Goal: Information Seeking & Learning: Check status

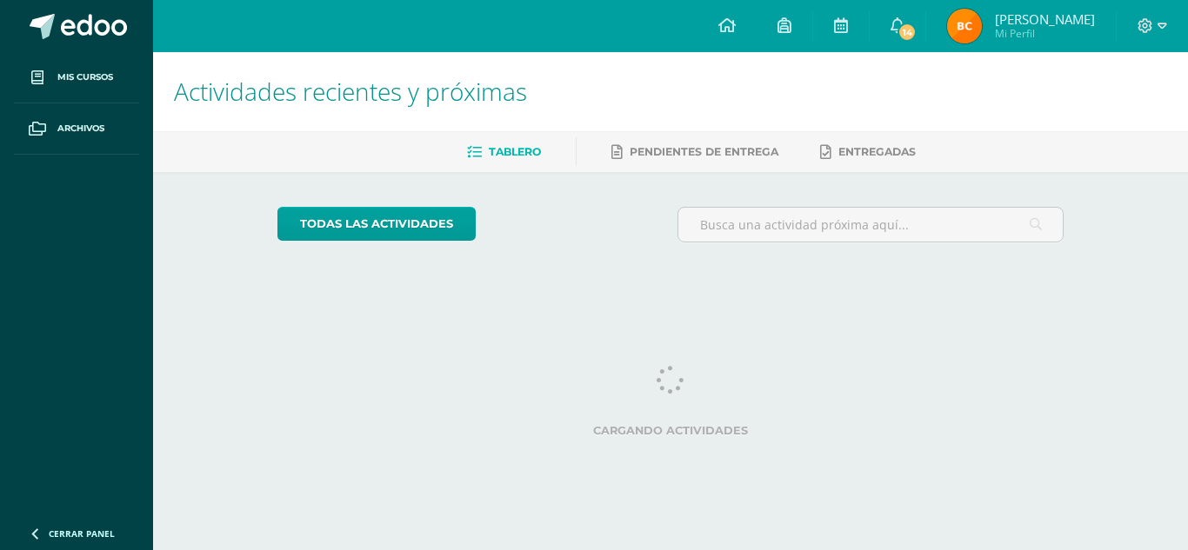
click at [979, 28] on img at bounding box center [964, 26] width 35 height 35
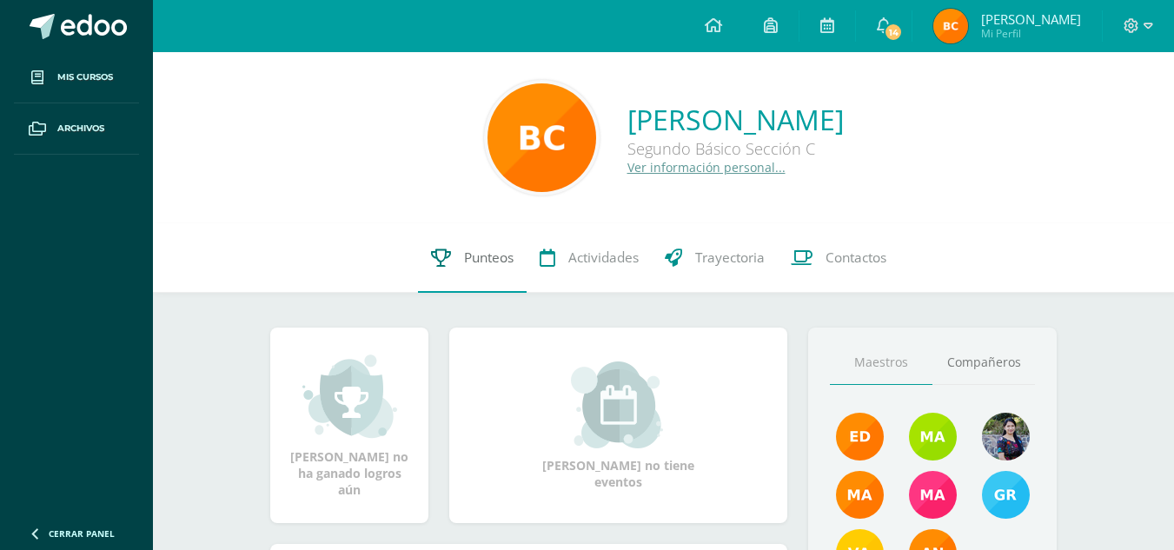
click at [472, 260] on span "Punteos" at bounding box center [489, 258] width 50 height 18
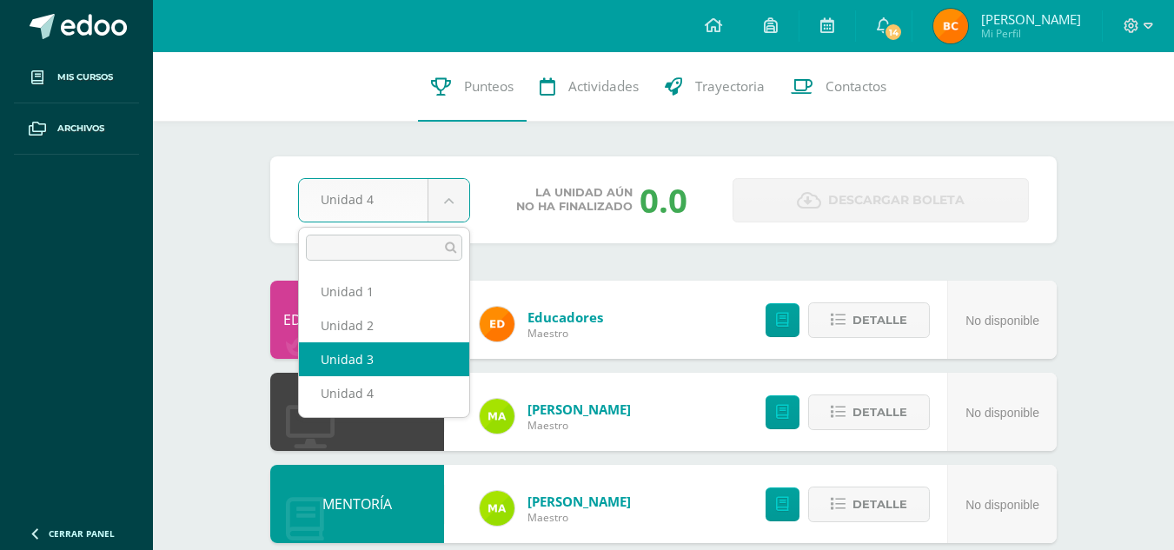
select select "Unidad 3"
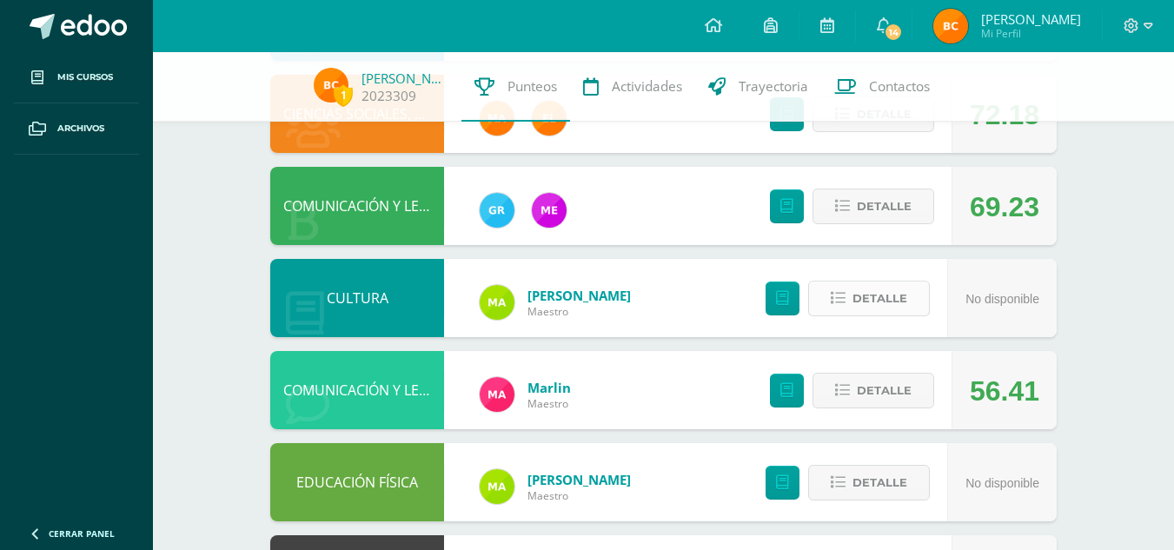
scroll to position [585, 0]
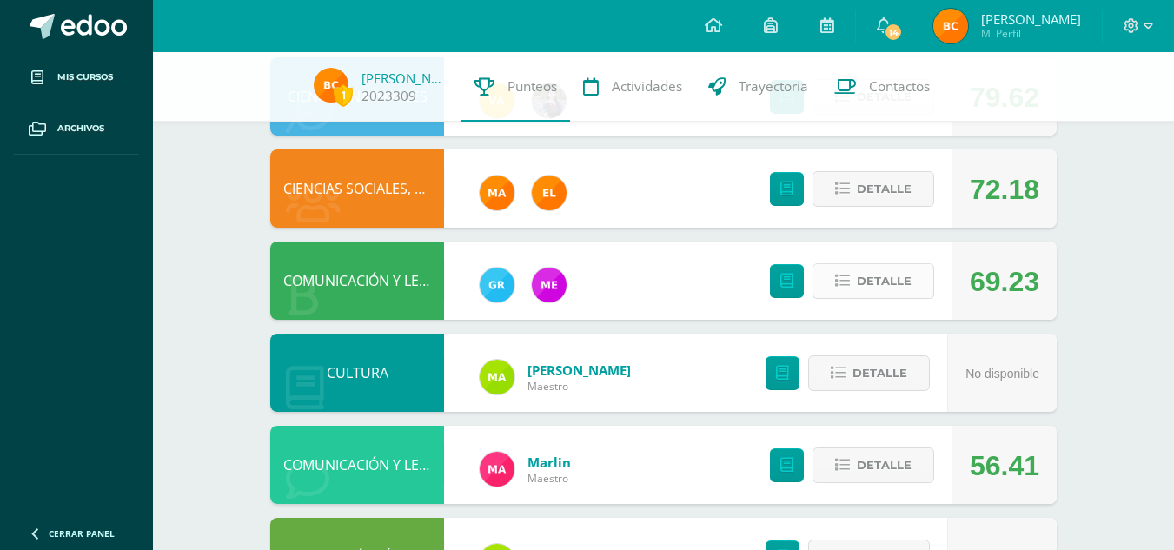
click at [869, 276] on span "Detalle" at bounding box center [884, 281] width 55 height 32
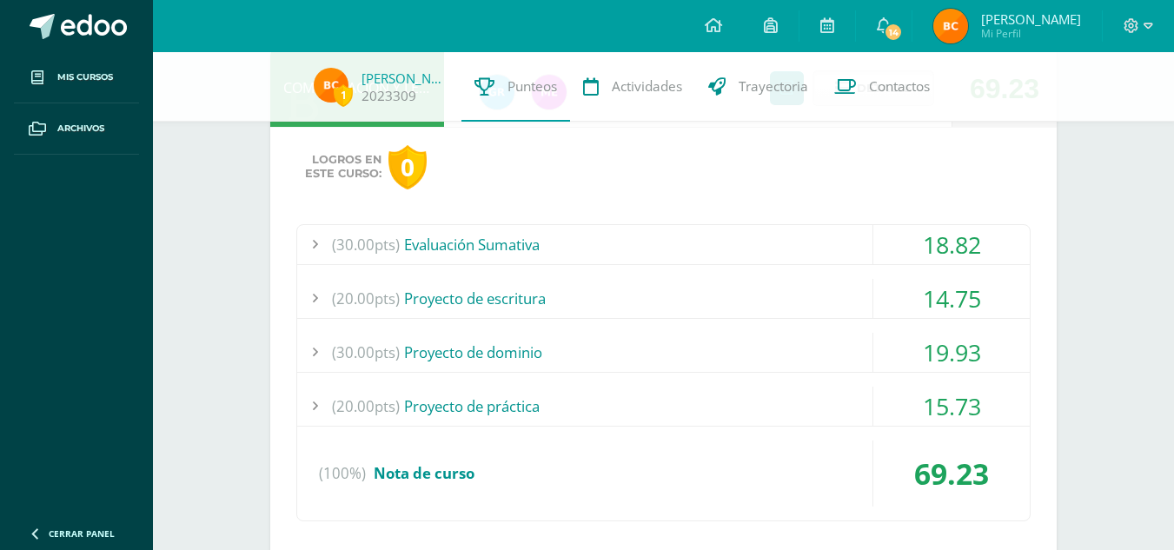
scroll to position [779, 0]
click at [948, 402] on div "15.73" at bounding box center [952, 405] width 156 height 39
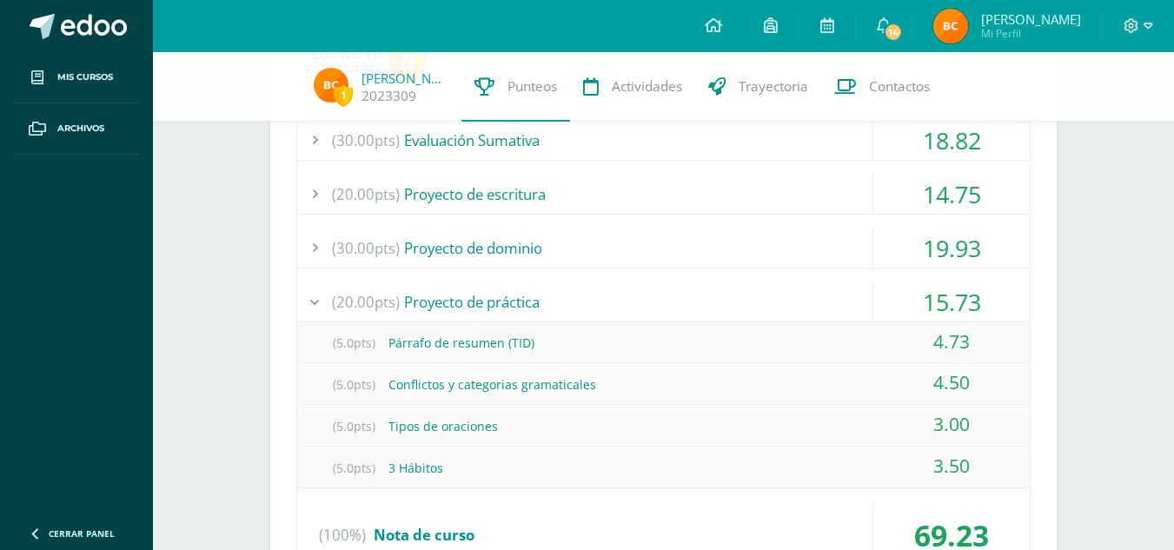
scroll to position [888, 0]
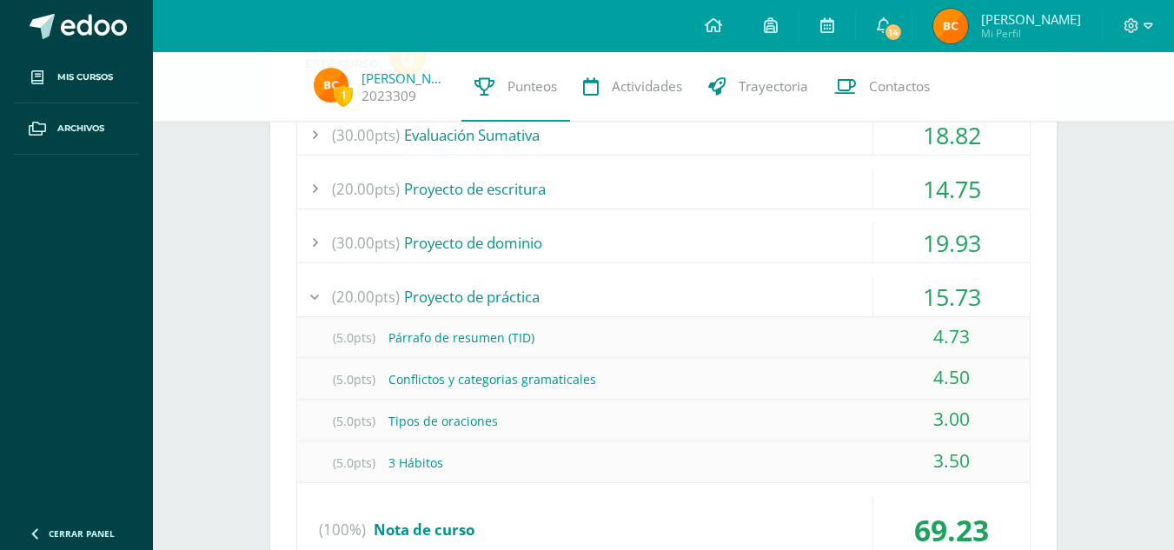
click at [951, 309] on div "15.73" at bounding box center [952, 296] width 156 height 39
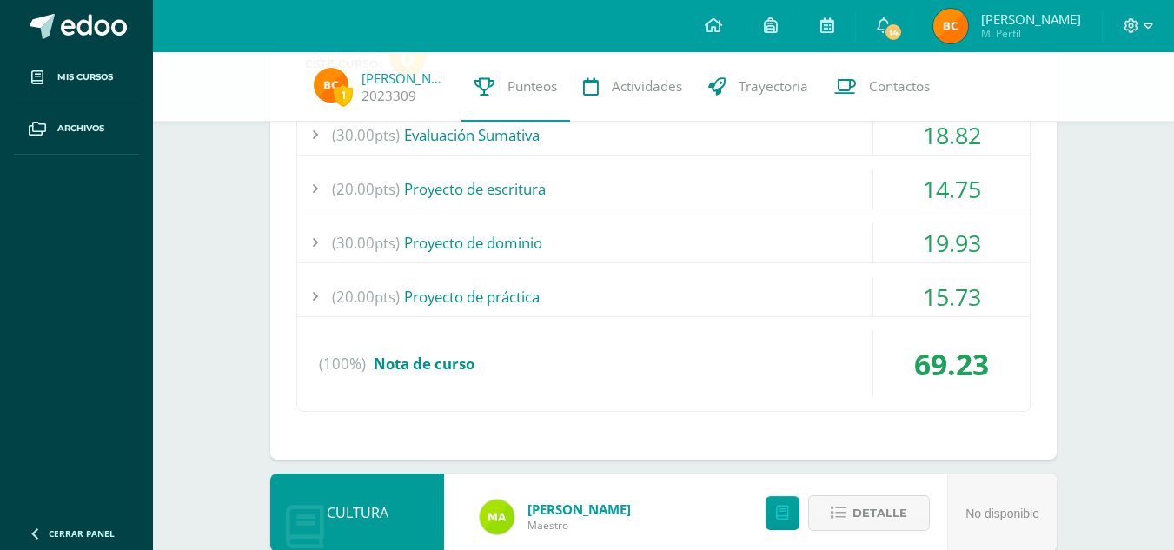
click at [938, 243] on div "19.93" at bounding box center [952, 242] width 156 height 39
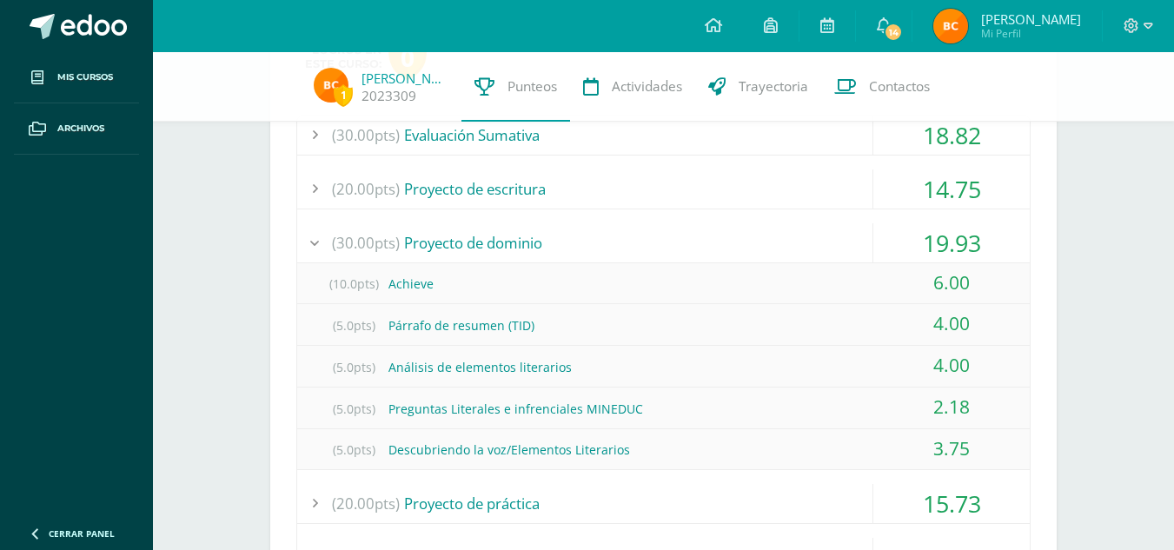
click at [938, 243] on div "19.93" at bounding box center [952, 242] width 156 height 39
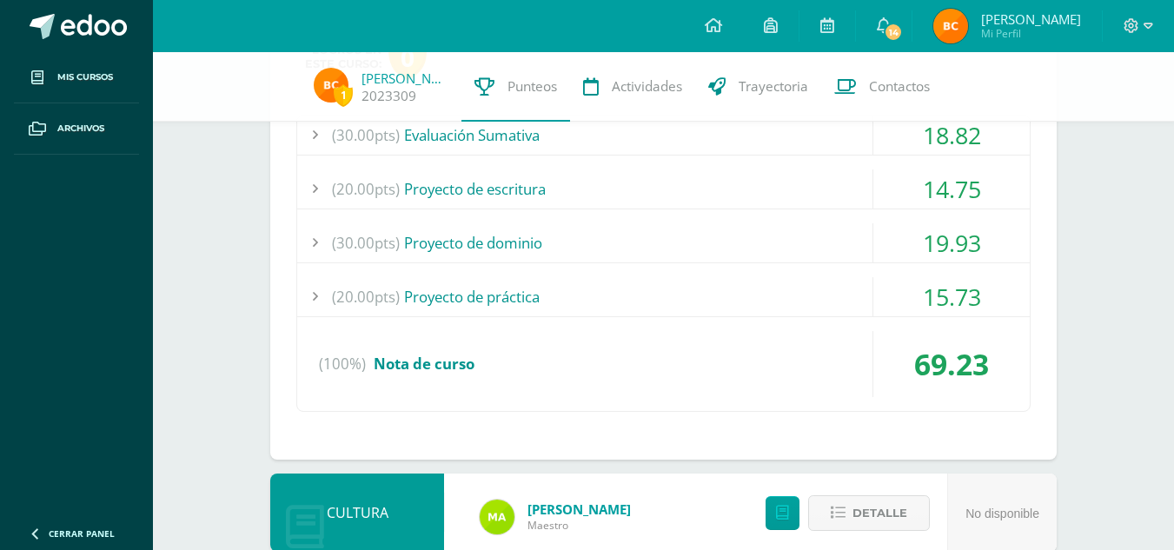
click at [935, 175] on div "14.75" at bounding box center [952, 189] width 156 height 39
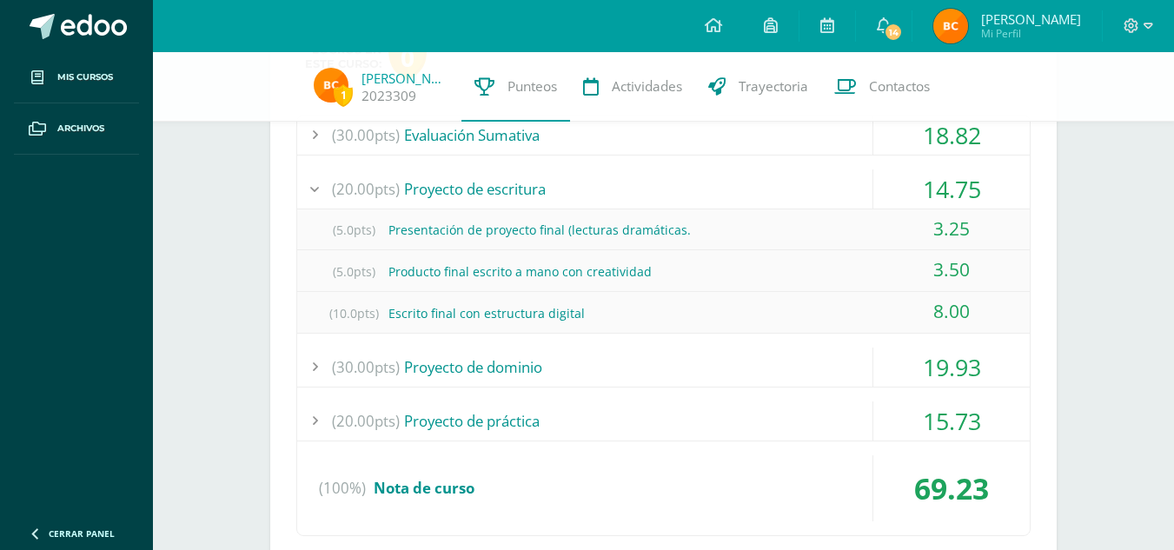
click at [935, 175] on div "14.75" at bounding box center [952, 189] width 156 height 39
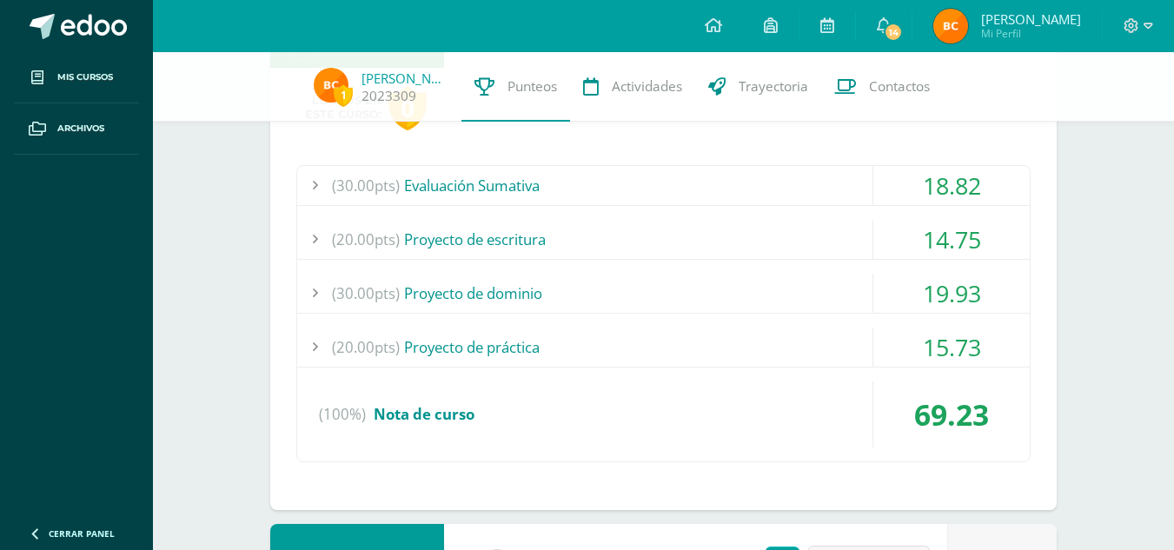
scroll to position [835, 0]
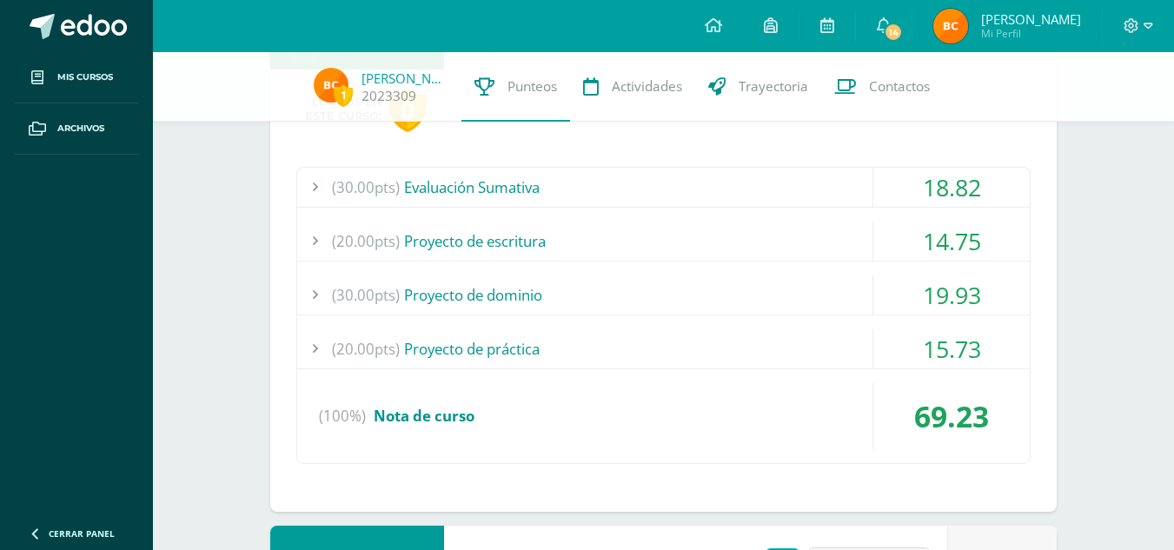
click at [940, 191] on div "18.82" at bounding box center [952, 187] width 156 height 39
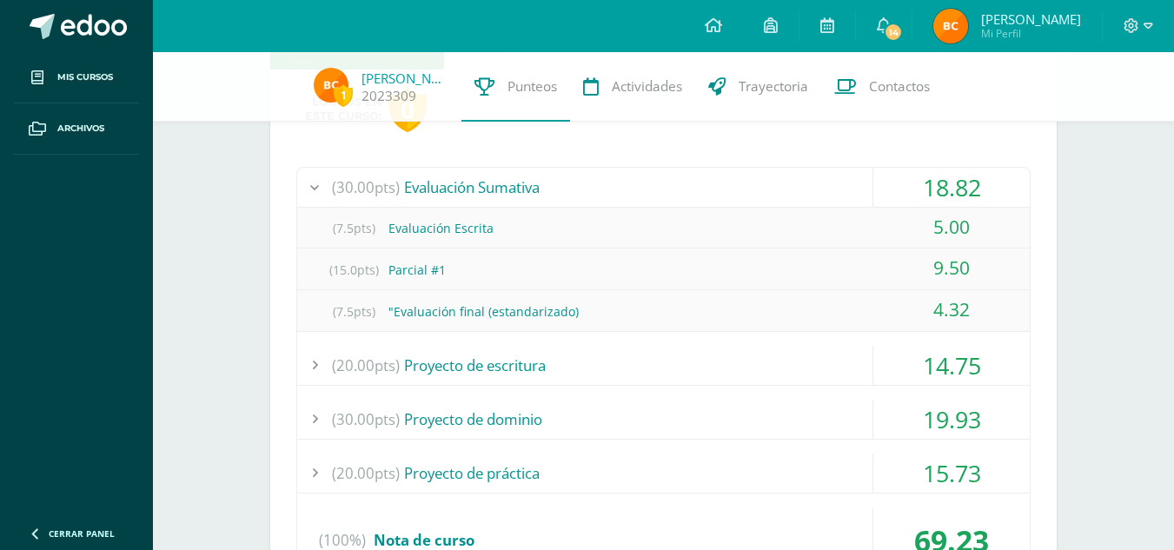
click at [940, 191] on div "18.82" at bounding box center [952, 187] width 156 height 39
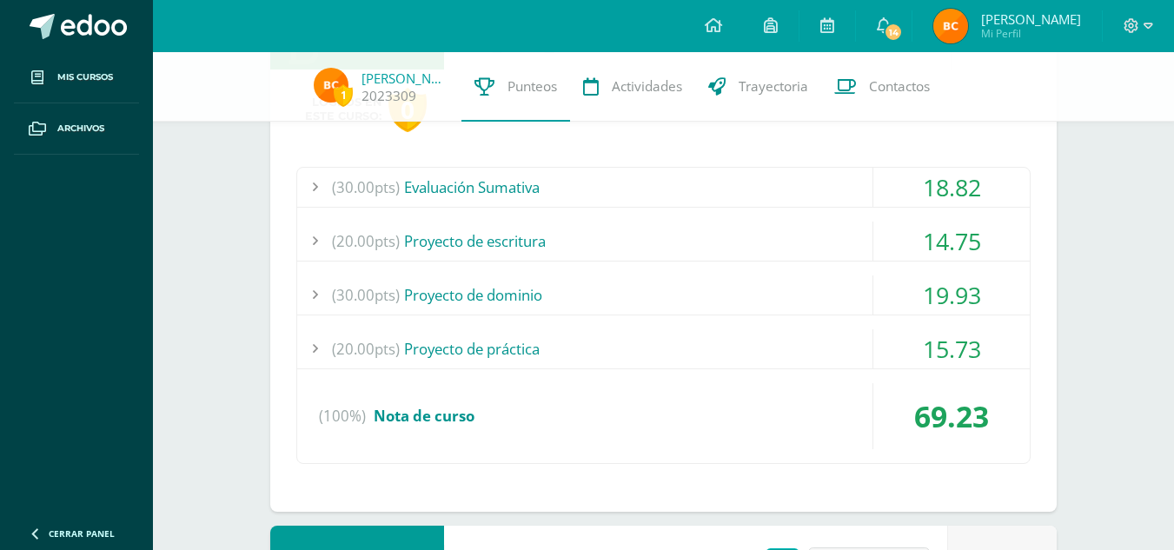
click at [940, 191] on div "18.82" at bounding box center [952, 187] width 156 height 39
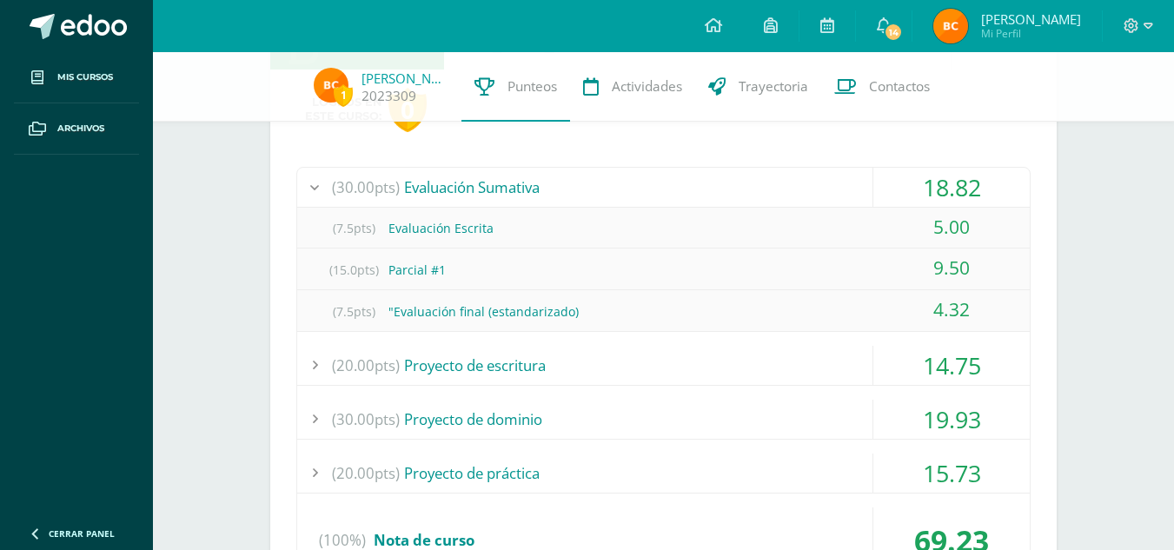
click at [940, 191] on div "18.82" at bounding box center [952, 187] width 156 height 39
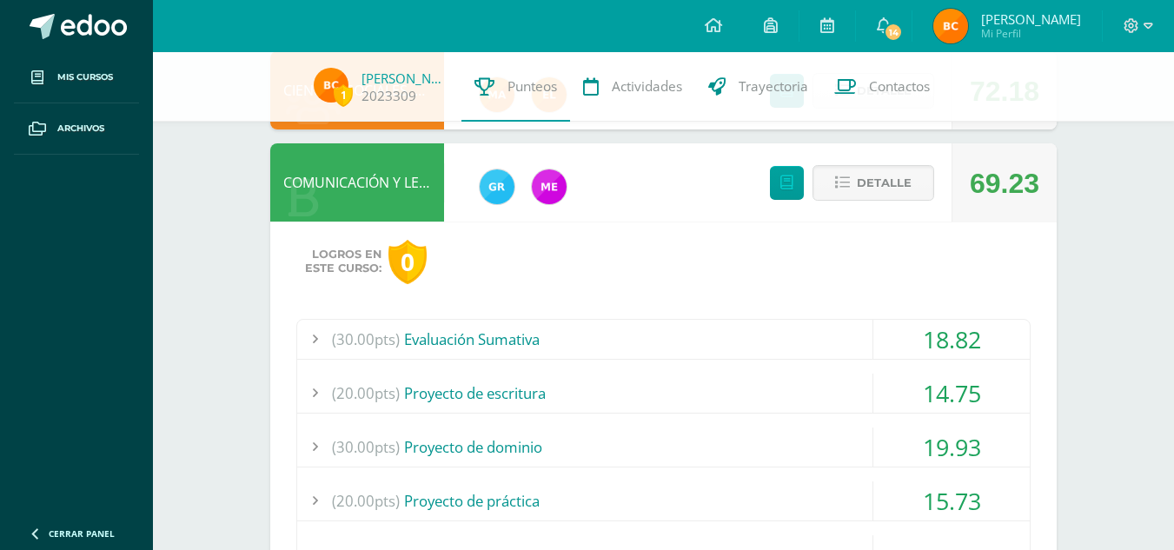
scroll to position [686, 0]
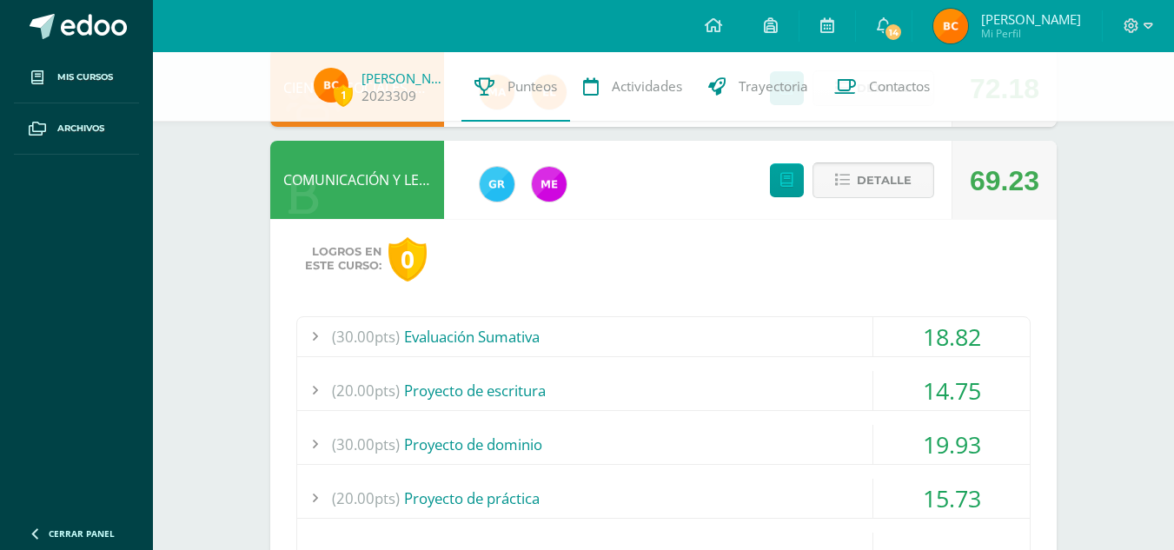
click at [872, 176] on span "Detalle" at bounding box center [884, 180] width 55 height 32
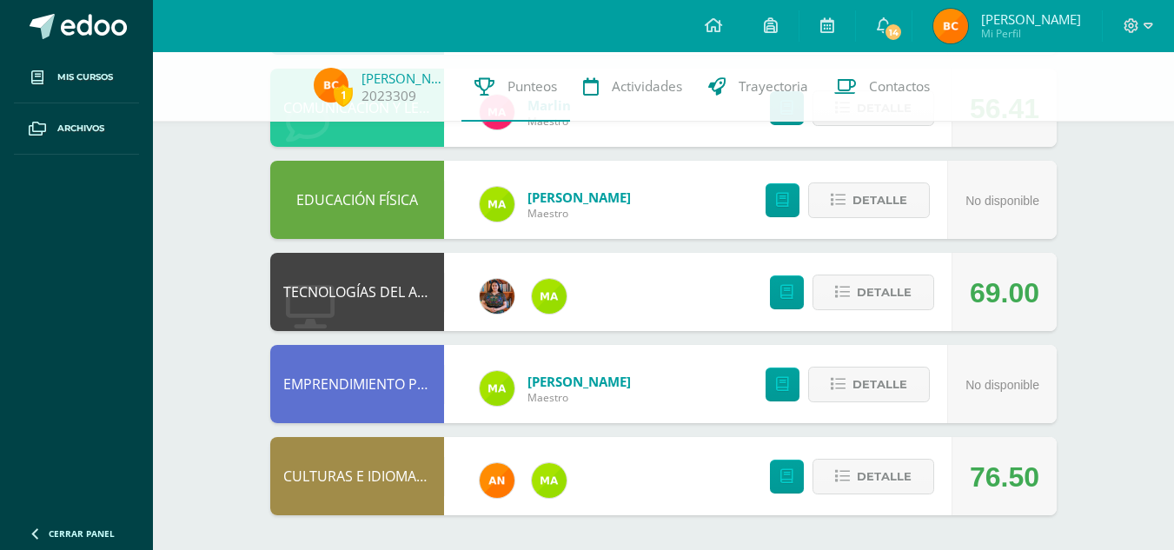
scroll to position [0, 0]
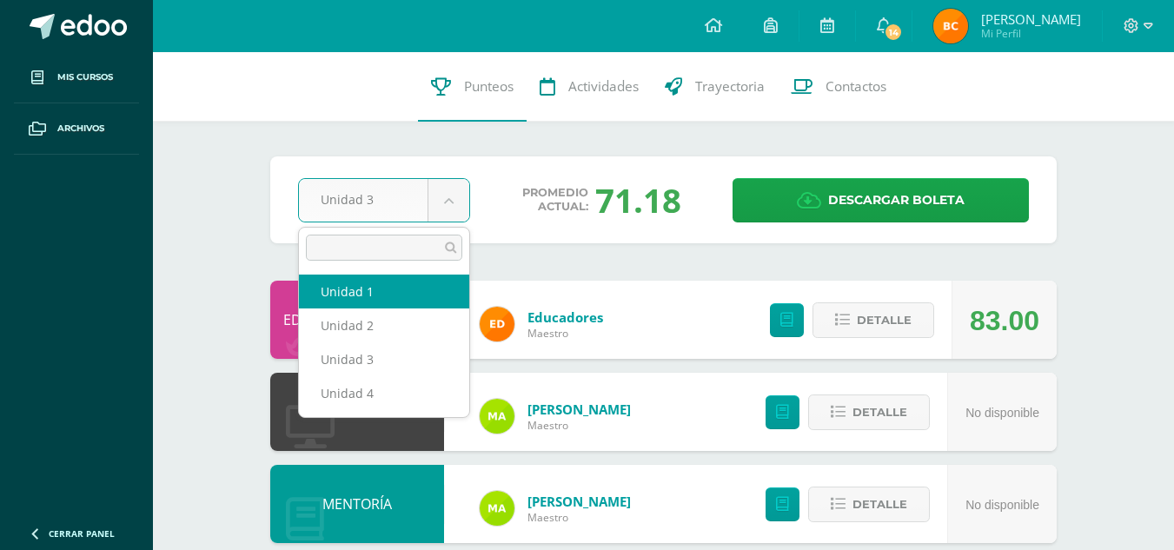
select select "Unidad 1"
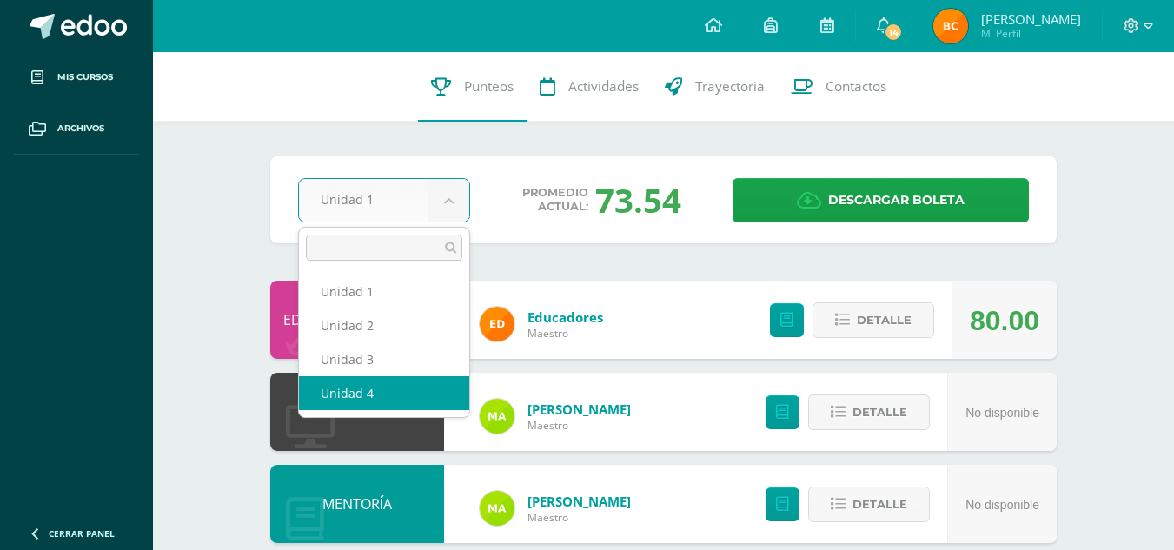
select select "Unidad 4"
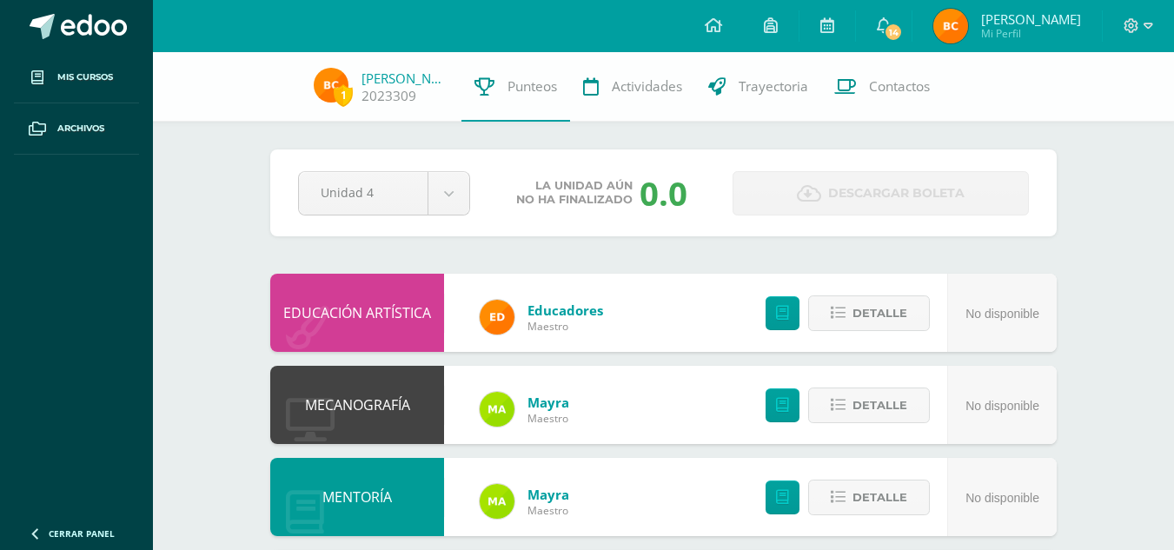
click at [336, 329] on div "EDUCACIÓN ARTÍSTICA" at bounding box center [357, 313] width 174 height 78
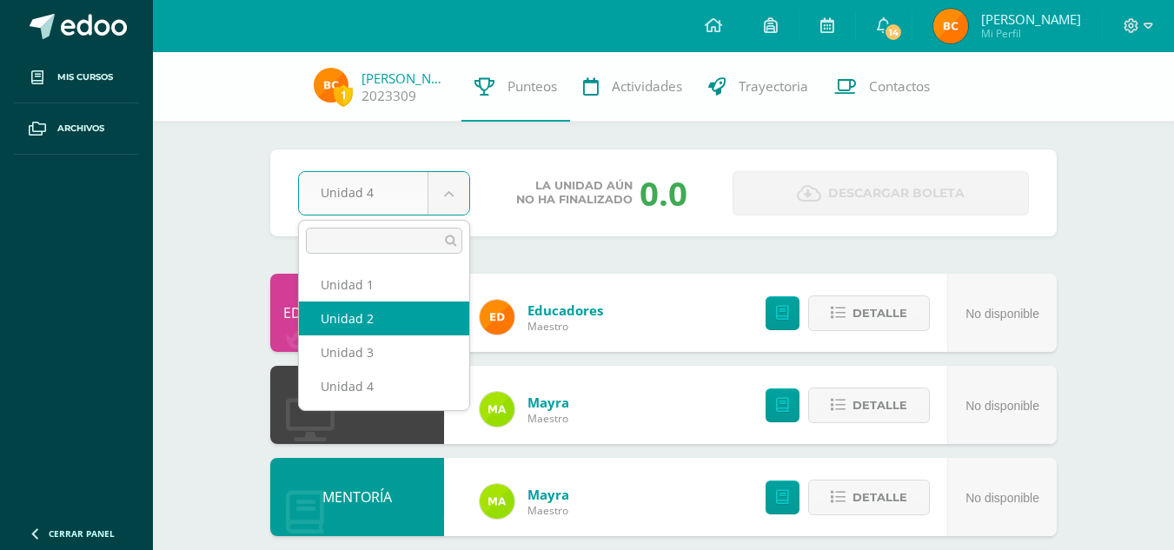
drag, startPoint x: 442, startPoint y: 189, endPoint x: 325, endPoint y: 317, distance: 173.6
select select "Unidad 2"
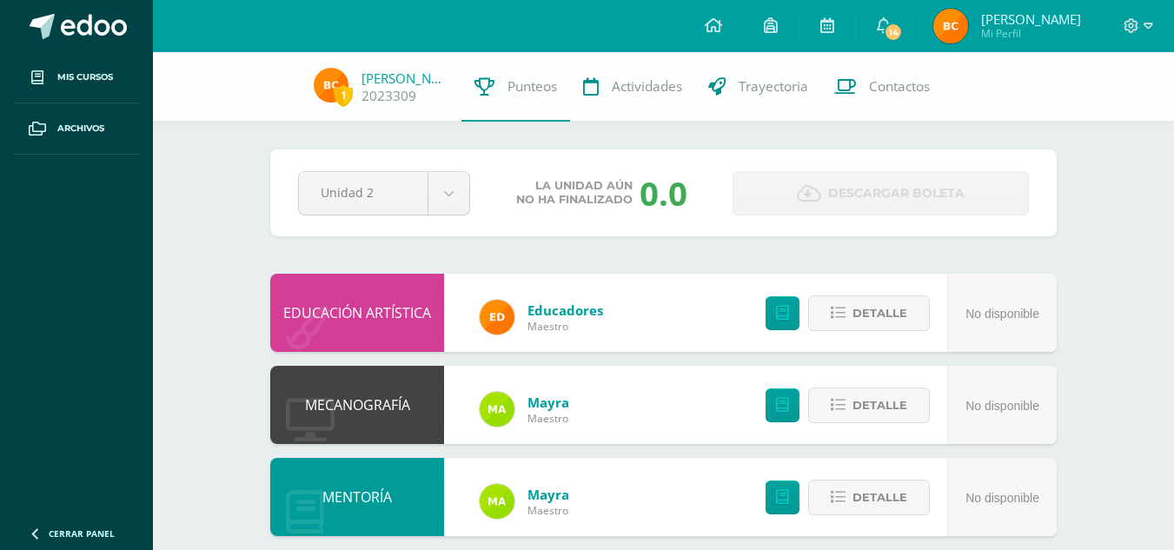
click at [325, 317] on icon at bounding box center [307, 327] width 43 height 43
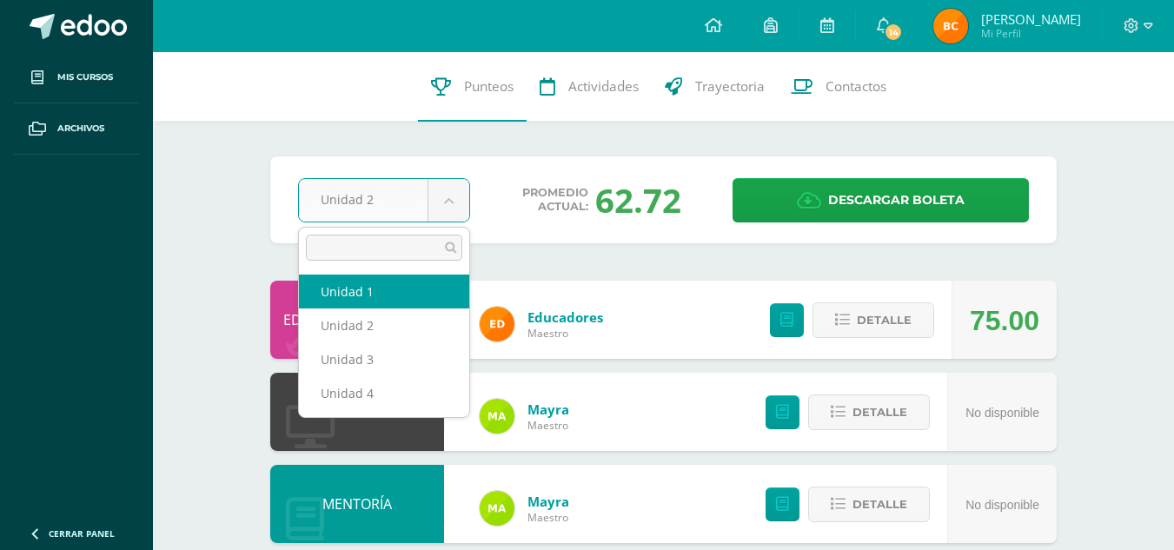
select select "Unidad 1"
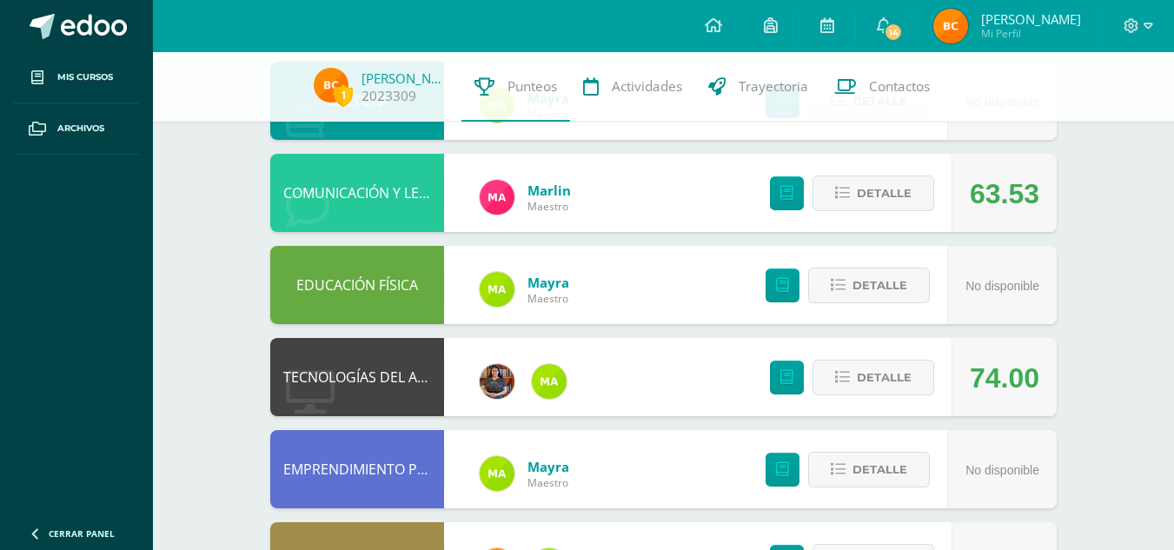
scroll to position [874, 0]
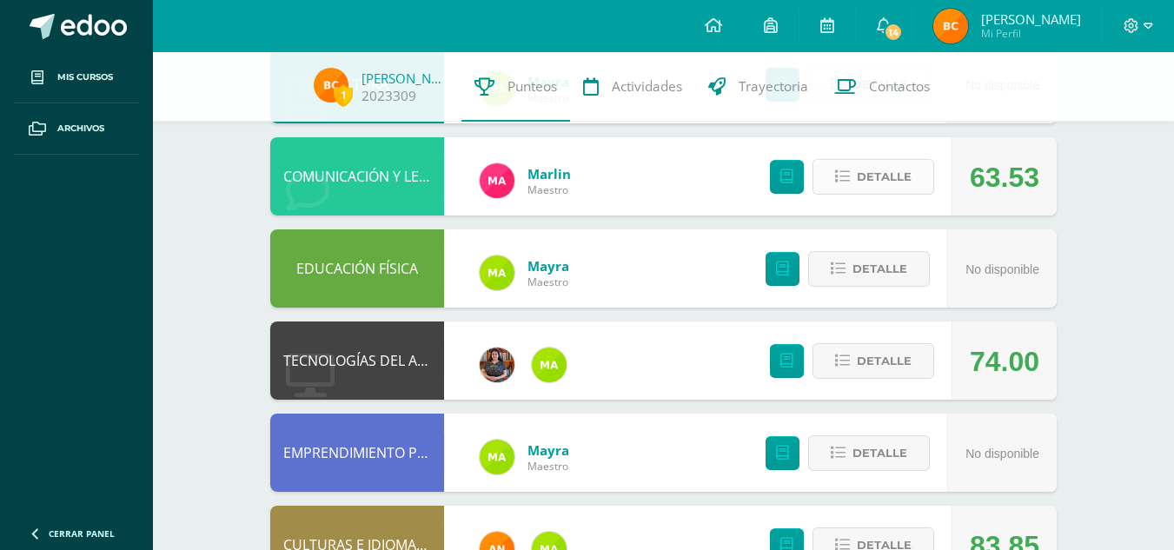
click at [874, 176] on span "Detalle" at bounding box center [884, 177] width 55 height 32
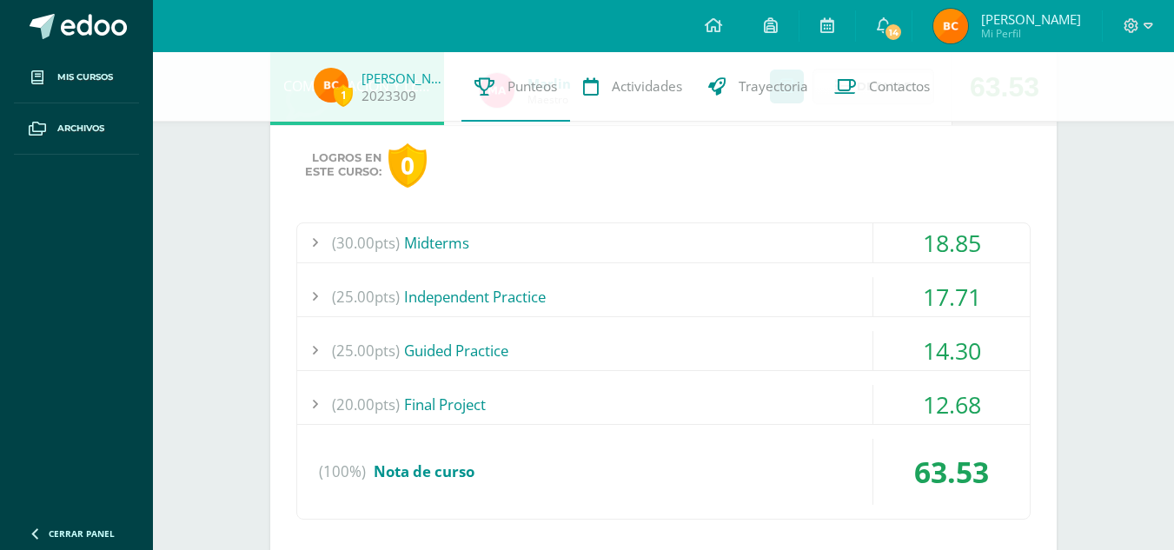
scroll to position [968, 0]
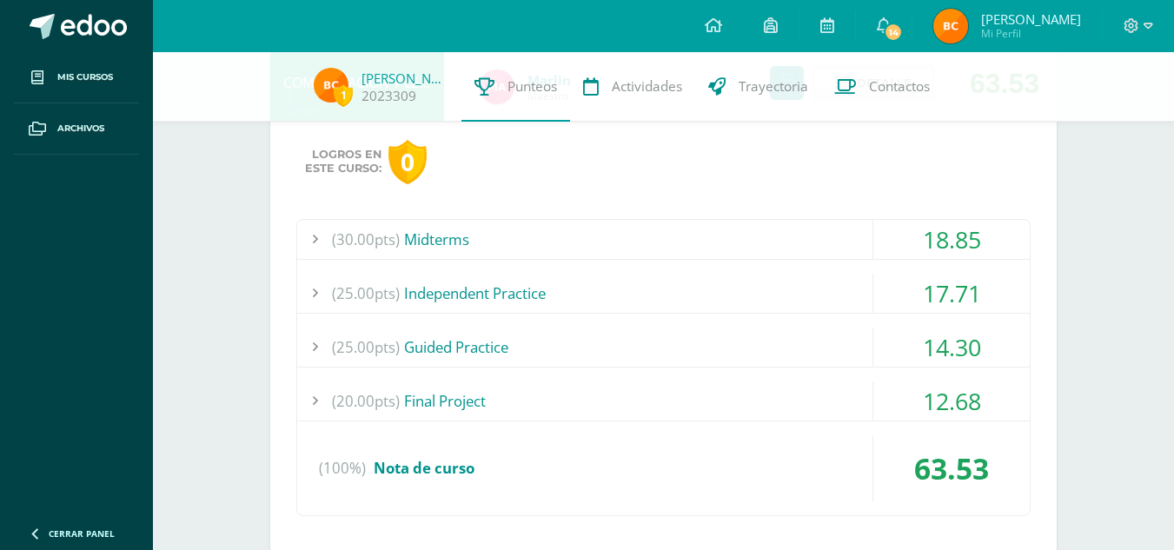
click at [944, 396] on div "12.68" at bounding box center [952, 401] width 156 height 39
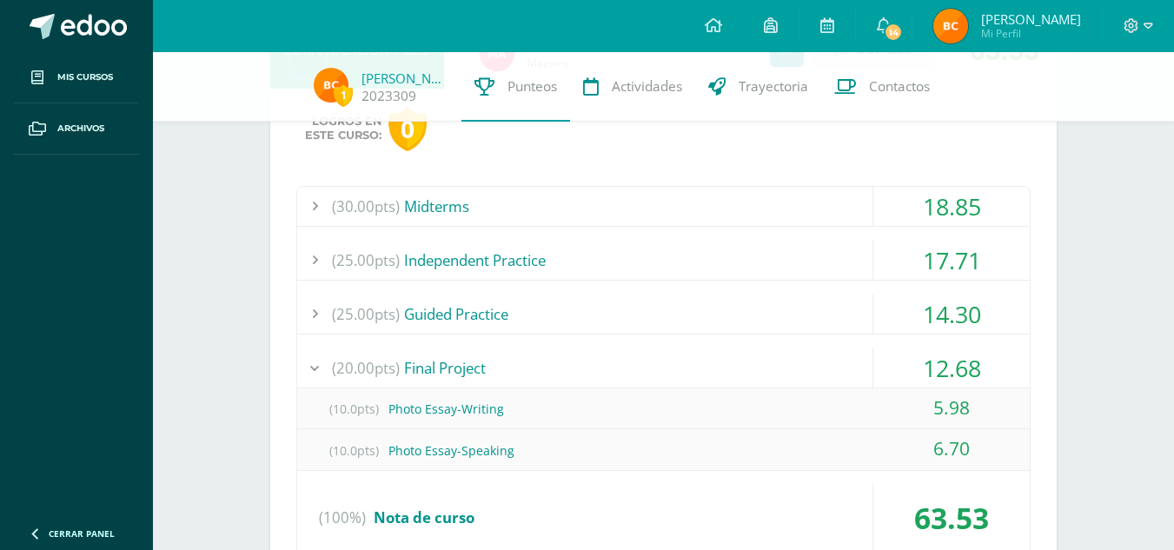
scroll to position [1008, 0]
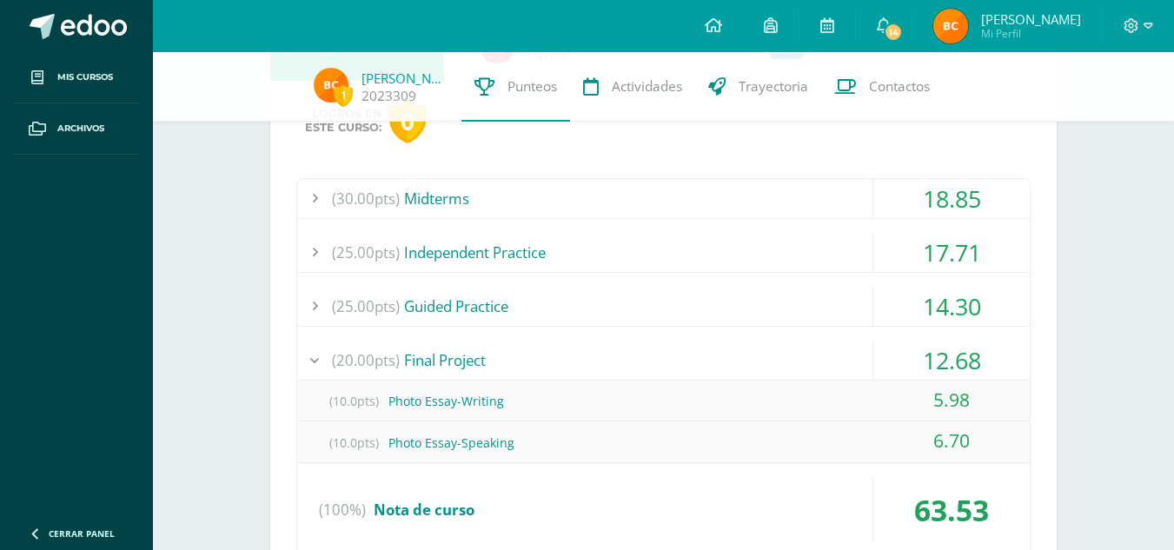
click at [949, 363] on div "12.68" at bounding box center [952, 360] width 156 height 39
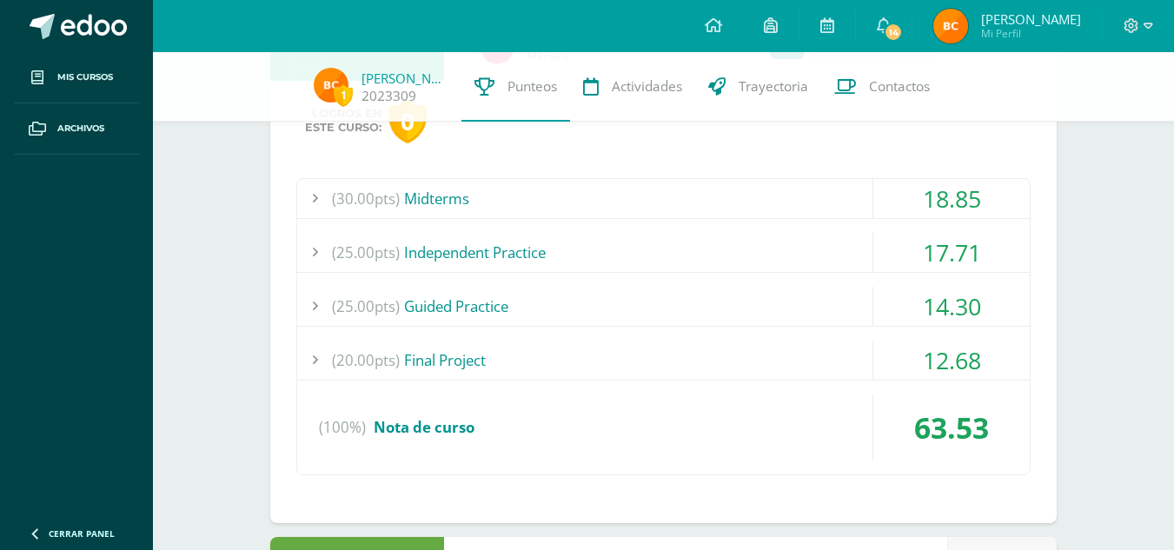
click at [957, 316] on div "14.30" at bounding box center [952, 306] width 156 height 39
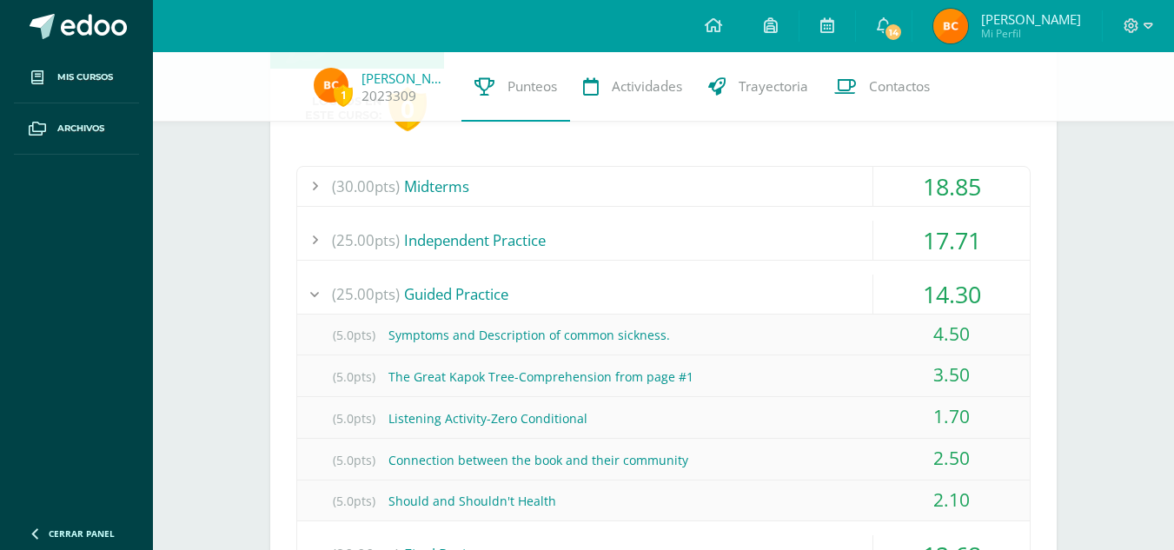
scroll to position [1022, 0]
click at [957, 291] on div "14.30" at bounding box center [952, 292] width 156 height 39
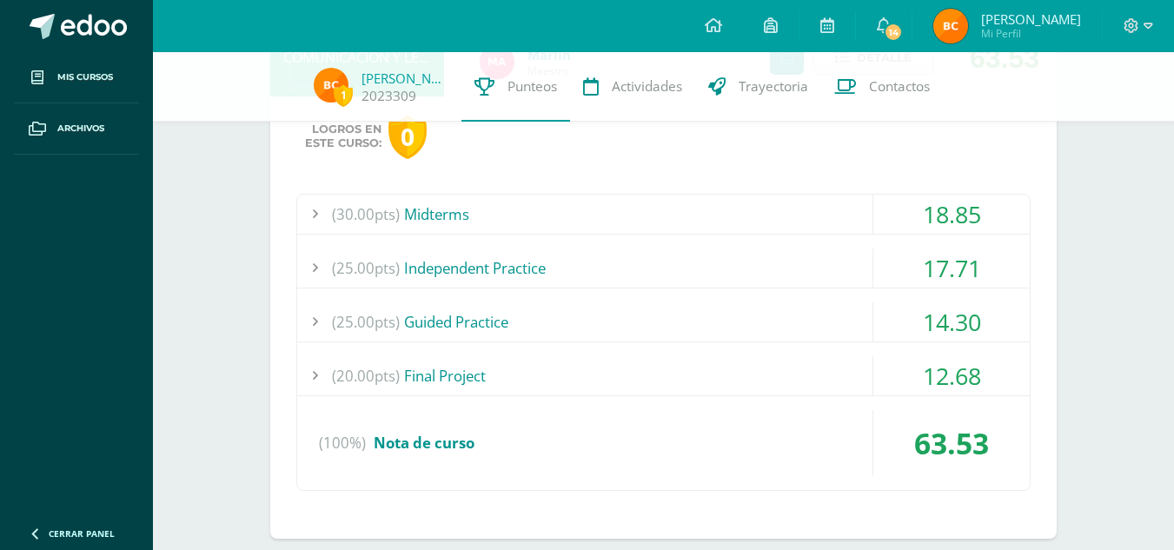
scroll to position [988, 0]
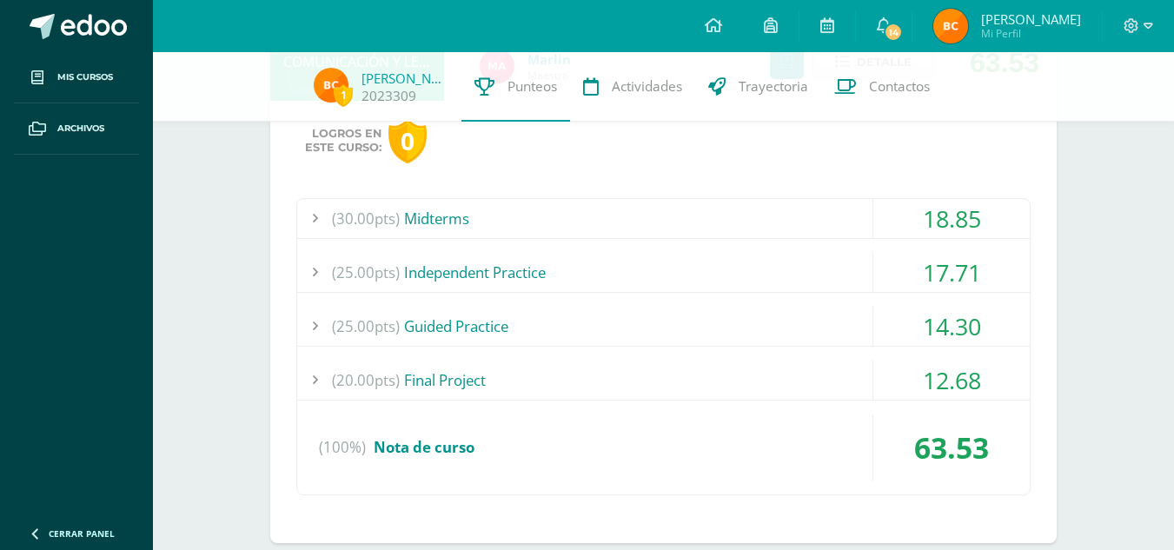
click at [956, 267] on div "17.71" at bounding box center [952, 272] width 156 height 39
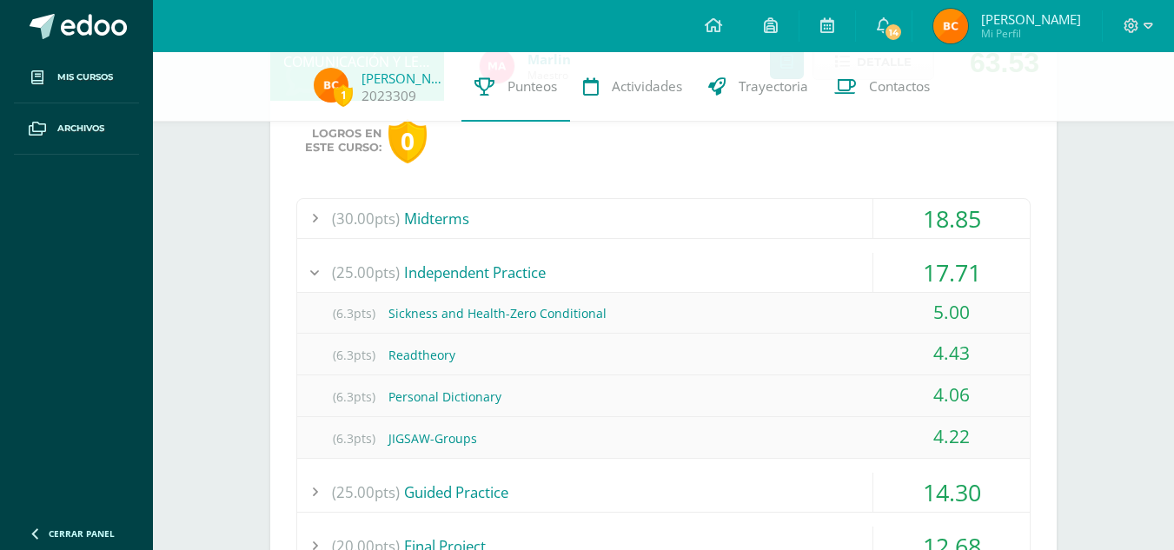
click at [948, 318] on div "5.00" at bounding box center [952, 312] width 156 height 39
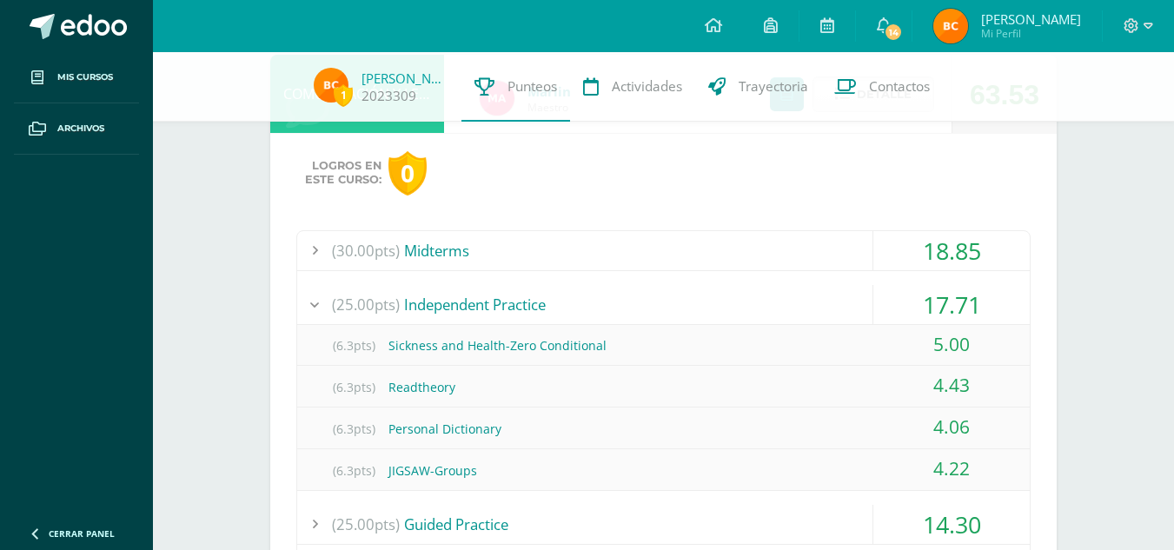
scroll to position [955, 0]
click at [947, 306] on div "17.71" at bounding box center [952, 305] width 156 height 39
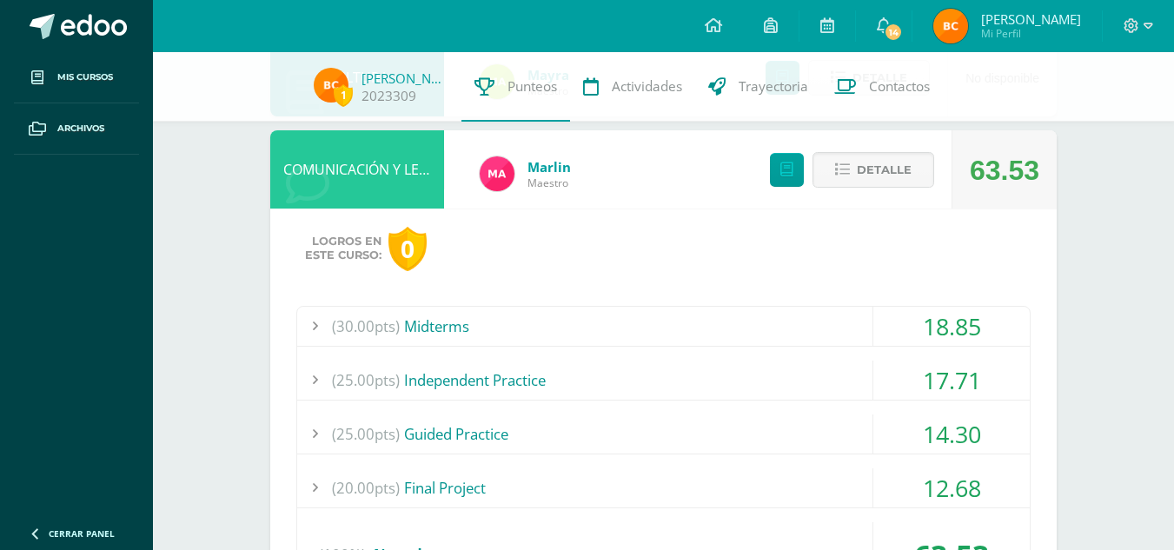
scroll to position [880, 0]
click at [940, 368] on div "17.71" at bounding box center [952, 381] width 156 height 39
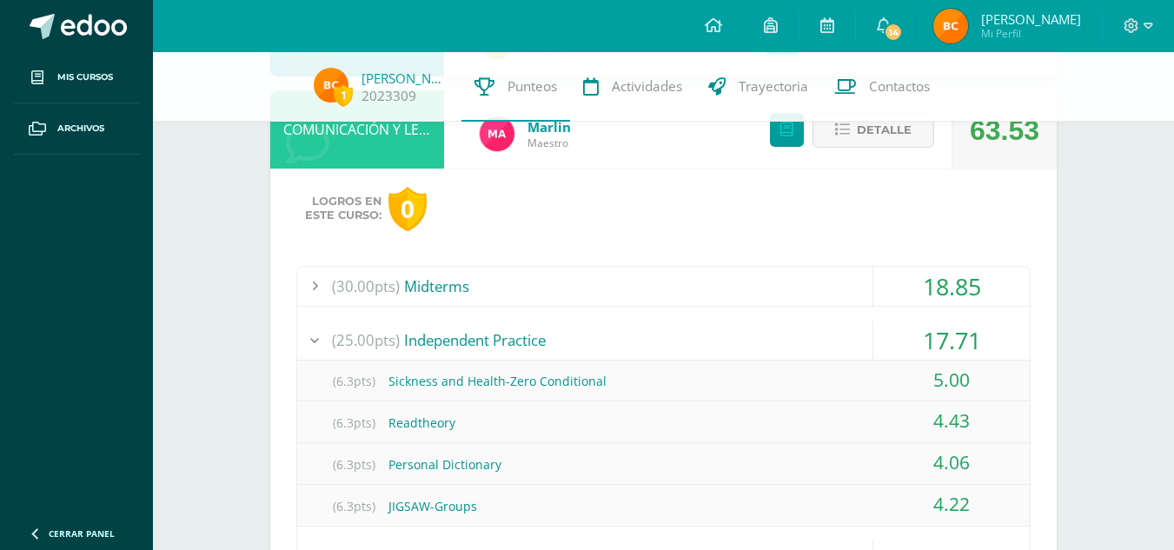
scroll to position [920, 0]
click at [943, 281] on div "18.85" at bounding box center [952, 287] width 156 height 39
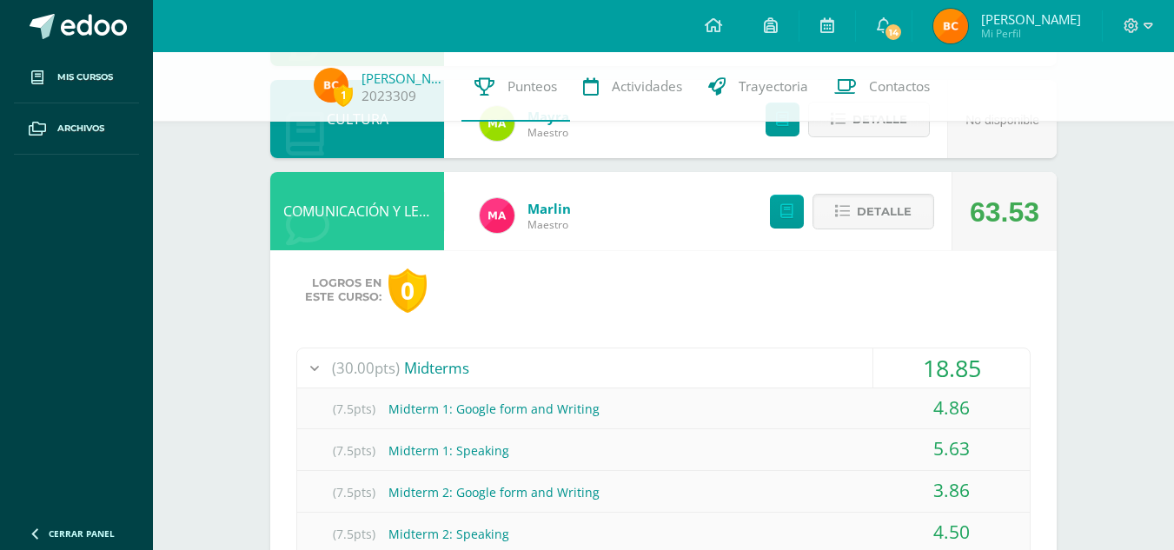
scroll to position [841, 0]
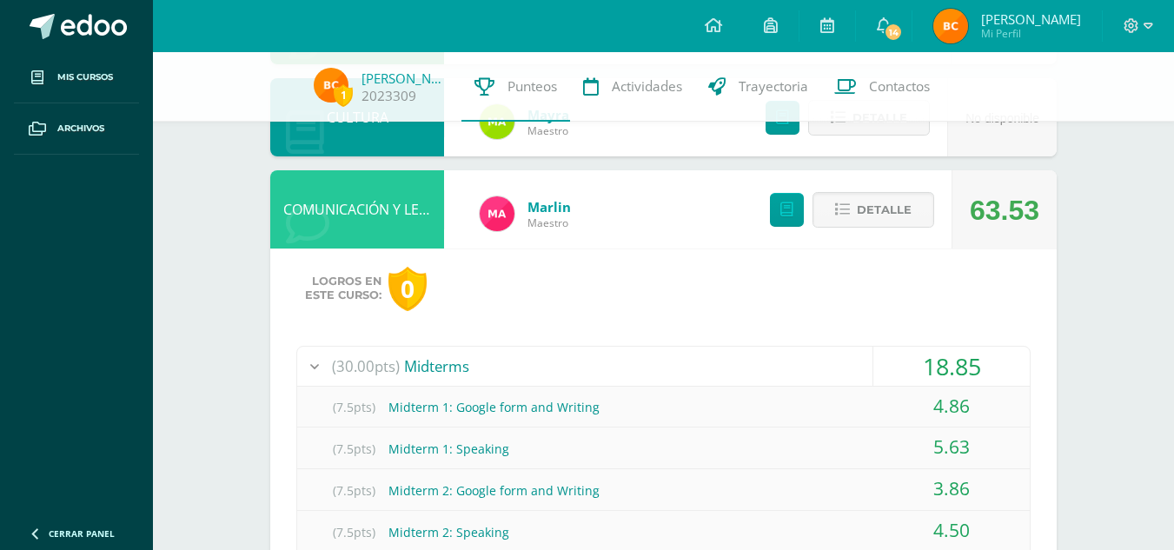
click at [941, 360] on div "18.85" at bounding box center [952, 366] width 156 height 39
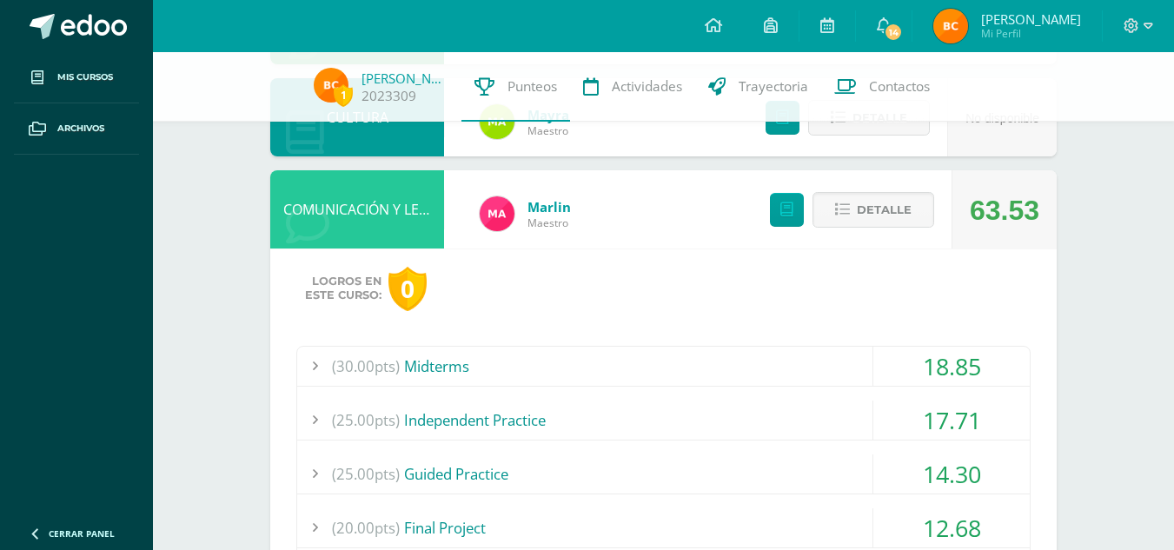
click at [942, 429] on div "17.71" at bounding box center [952, 420] width 156 height 39
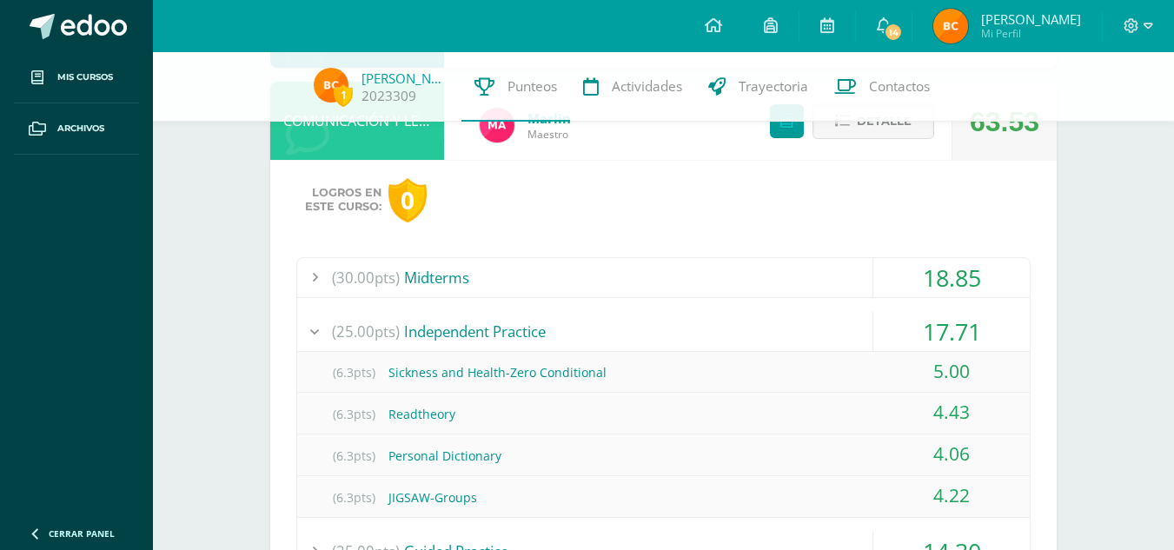
scroll to position [947, 0]
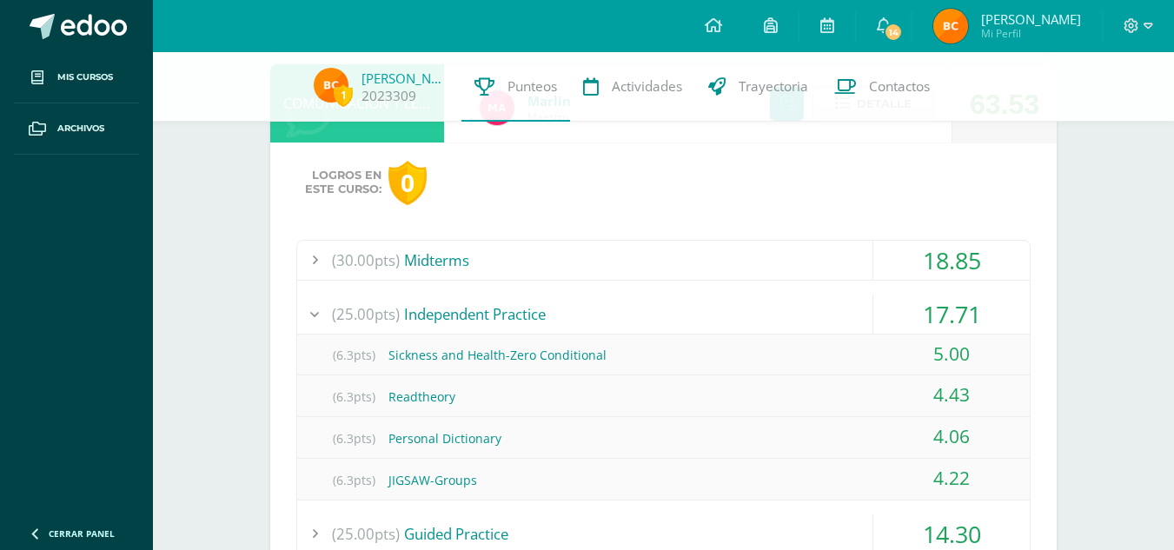
click at [958, 304] on div "17.71" at bounding box center [952, 314] width 156 height 39
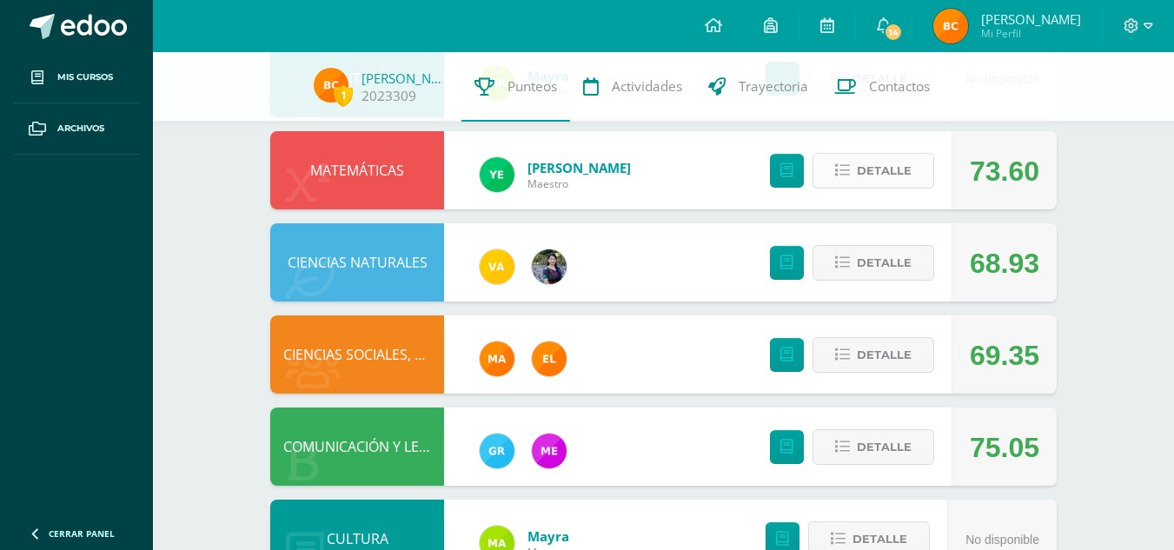
scroll to position [0, 0]
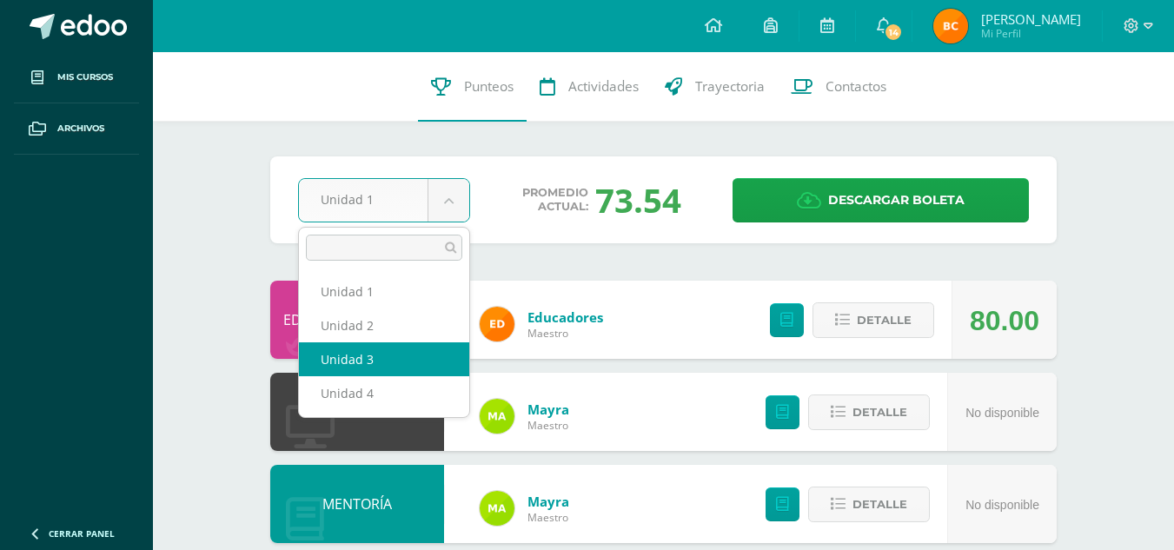
select select "Unidad 3"
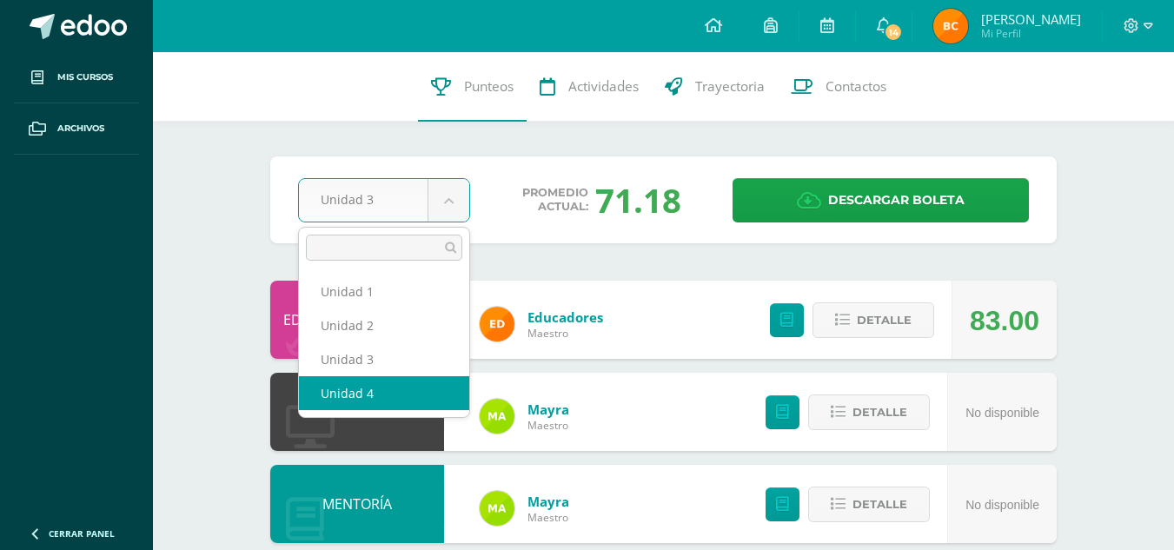
select select "Unidad 4"
